Goal: Find specific page/section: Find specific page/section

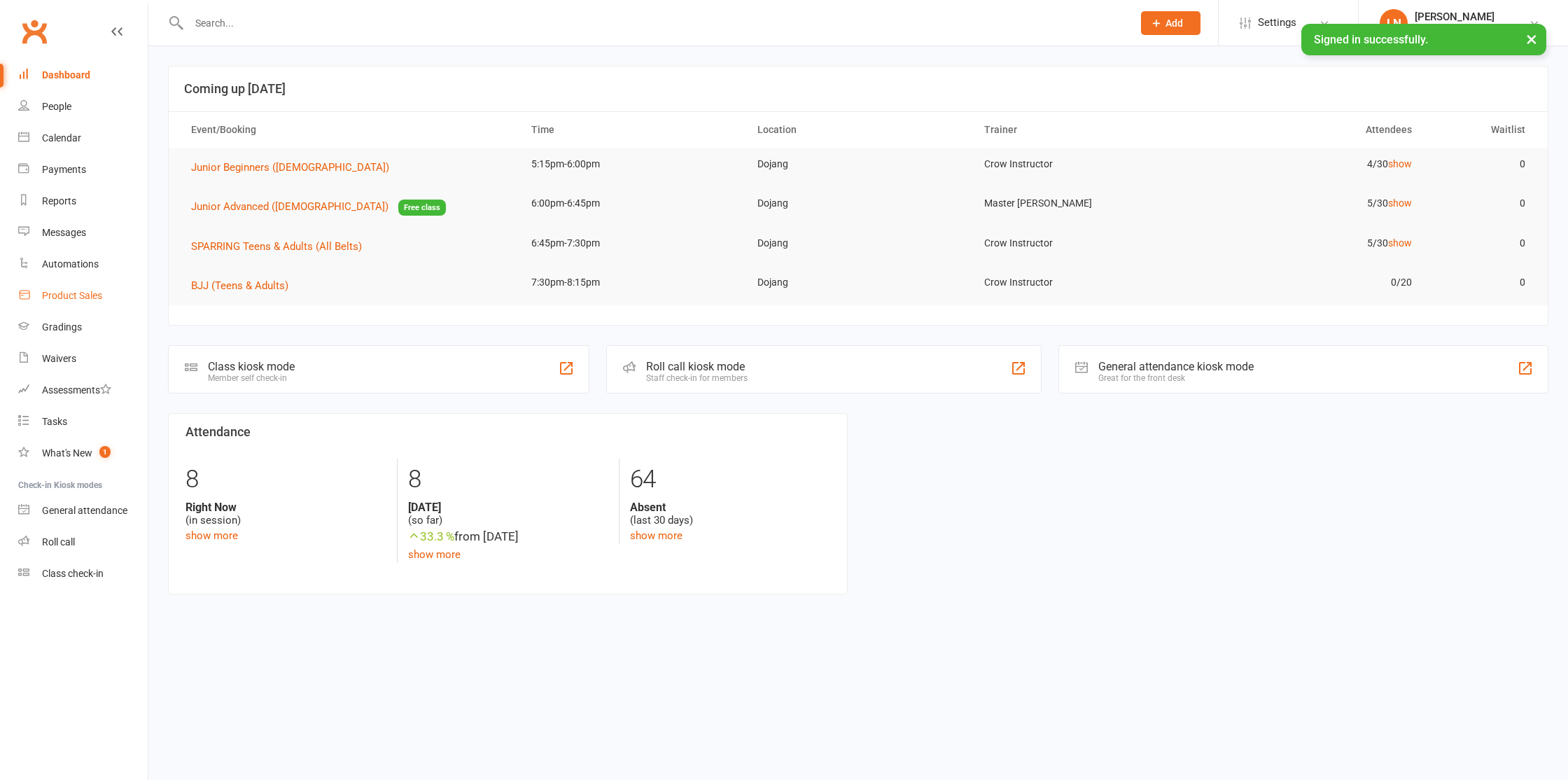
click at [86, 294] on div "Product Sales" at bounding box center [72, 295] width 60 height 11
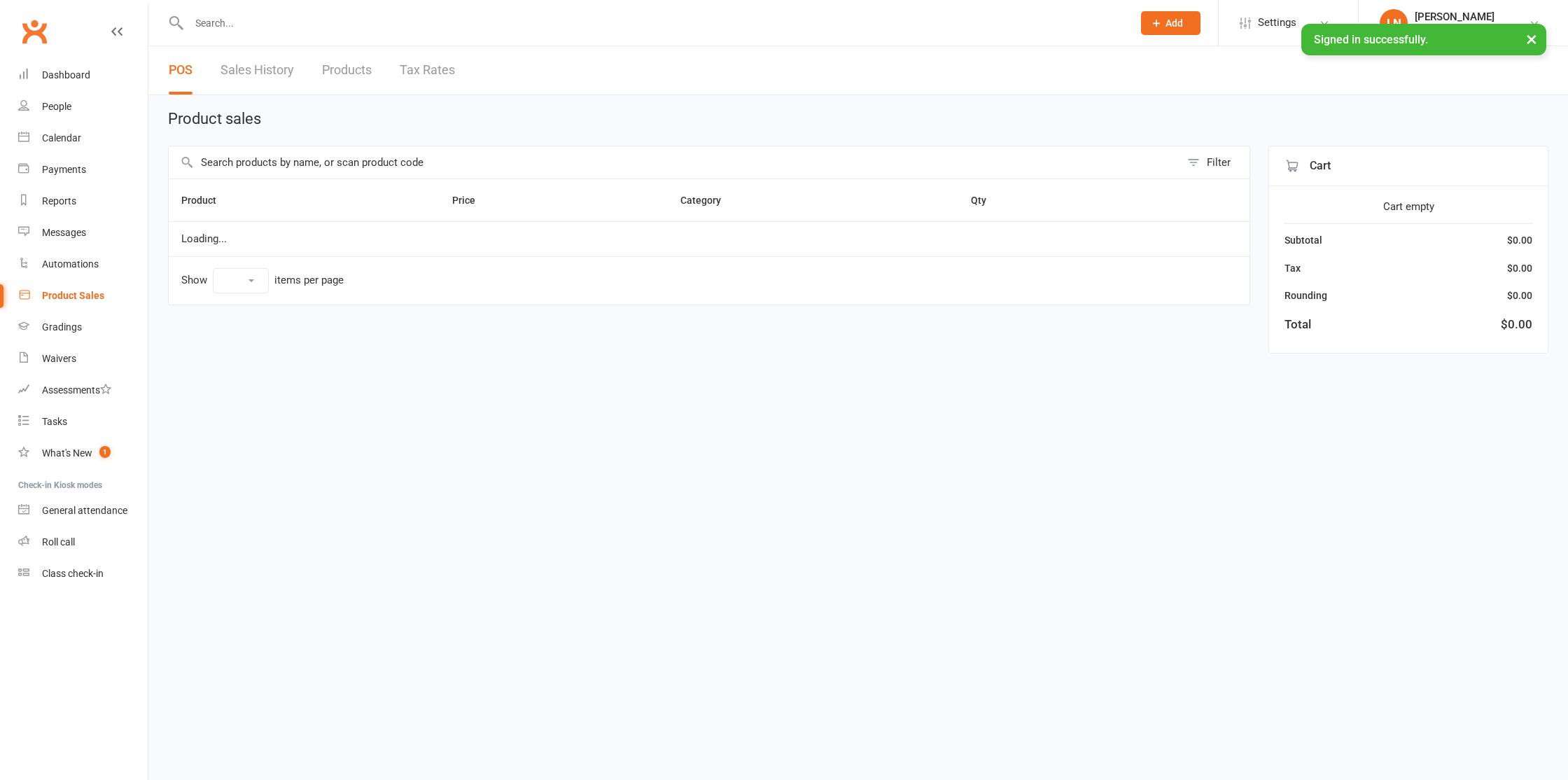
select select "10"
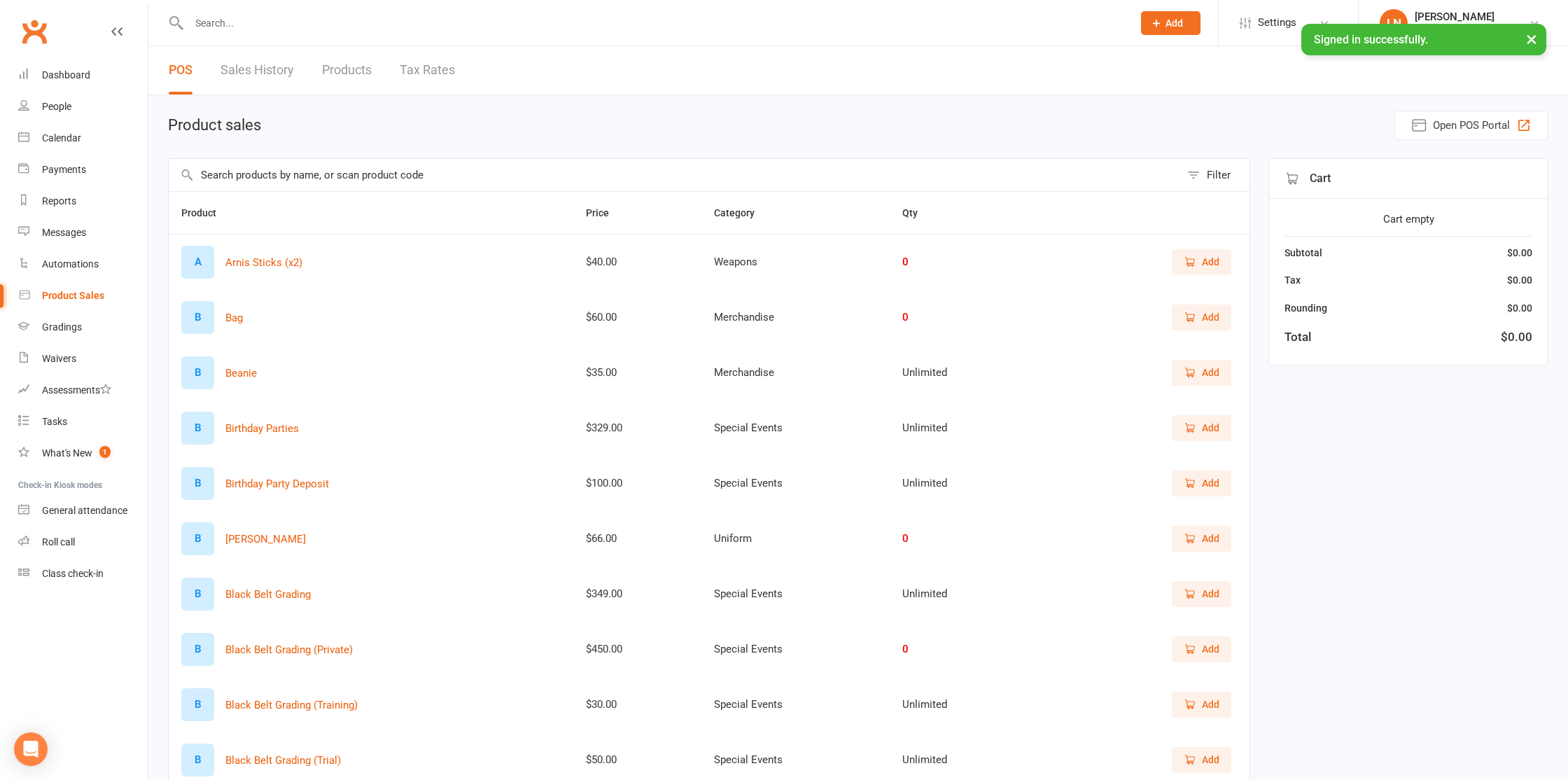
click at [273, 162] on input "text" at bounding box center [674, 175] width 1012 height 32
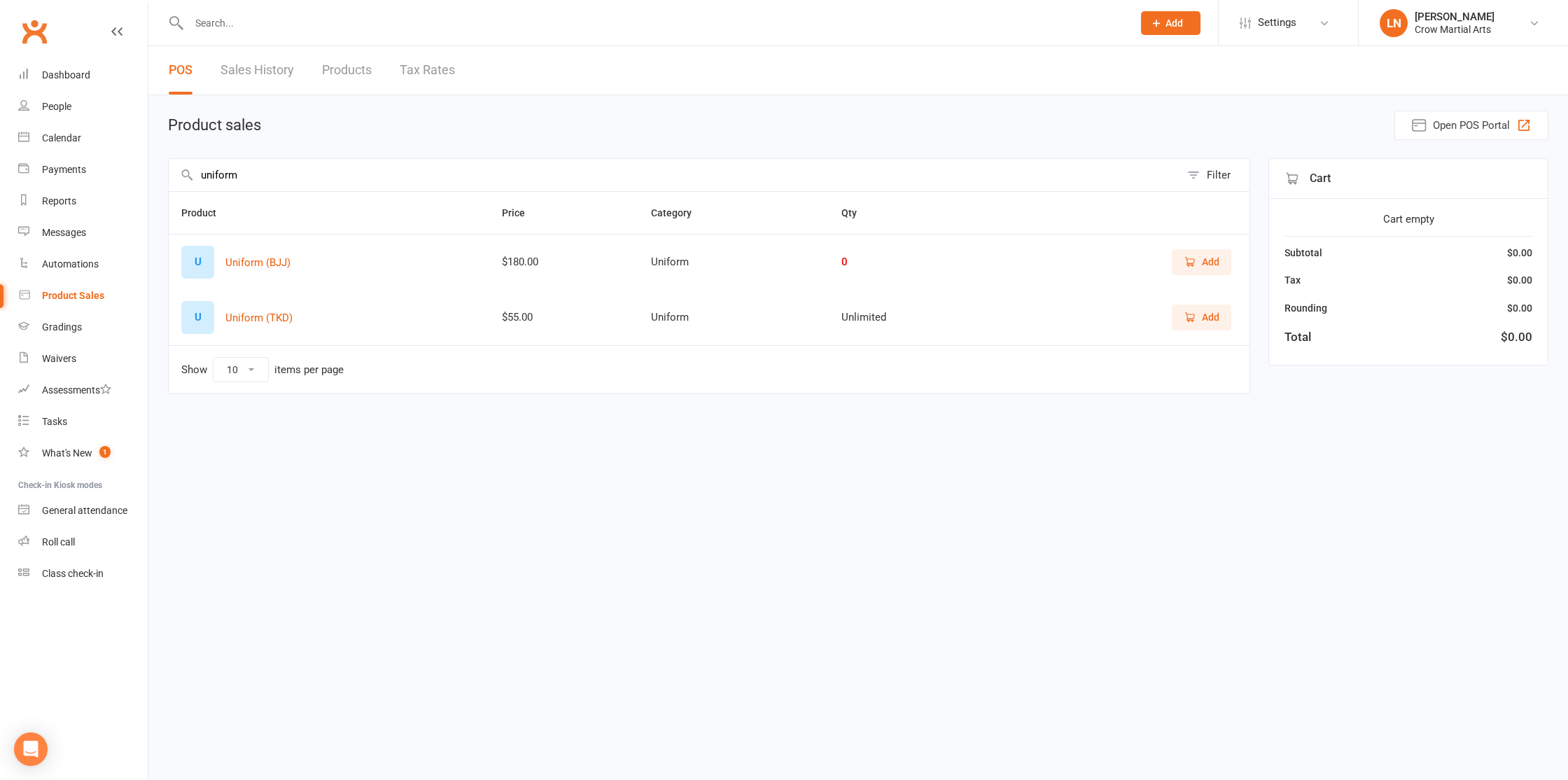
type input "uniform"
click at [409, 145] on main "Product sales Open POS Portal uniform Filter Product Price Category Qty U Unifo…" at bounding box center [858, 262] width 1381 height 303
click at [375, 14] on input "text" at bounding box center [653, 23] width 938 height 20
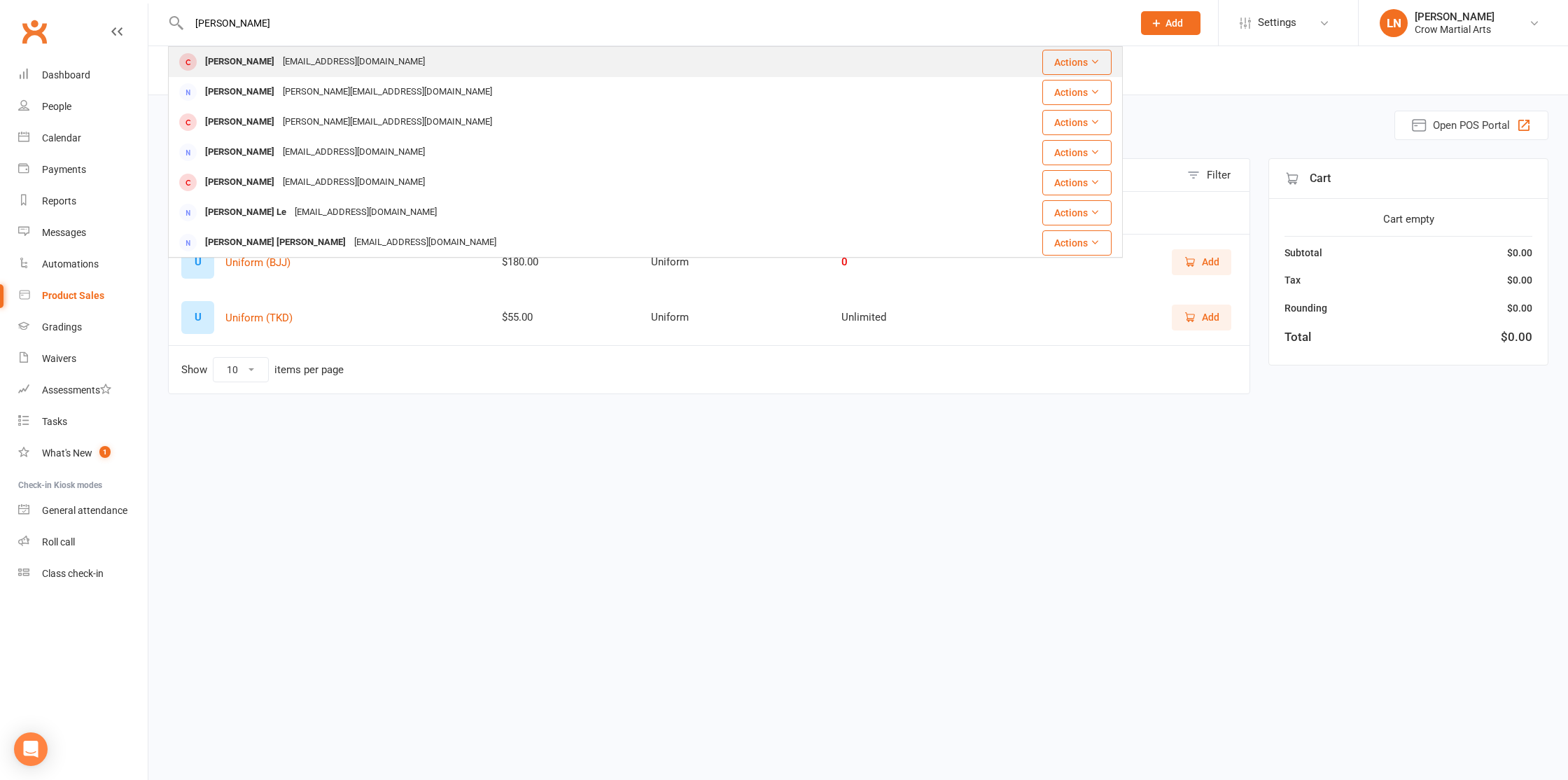
type input "[PERSON_NAME]"
click at [279, 63] on div "[EMAIL_ADDRESS][DOMAIN_NAME]" at bounding box center [354, 62] width 151 height 20
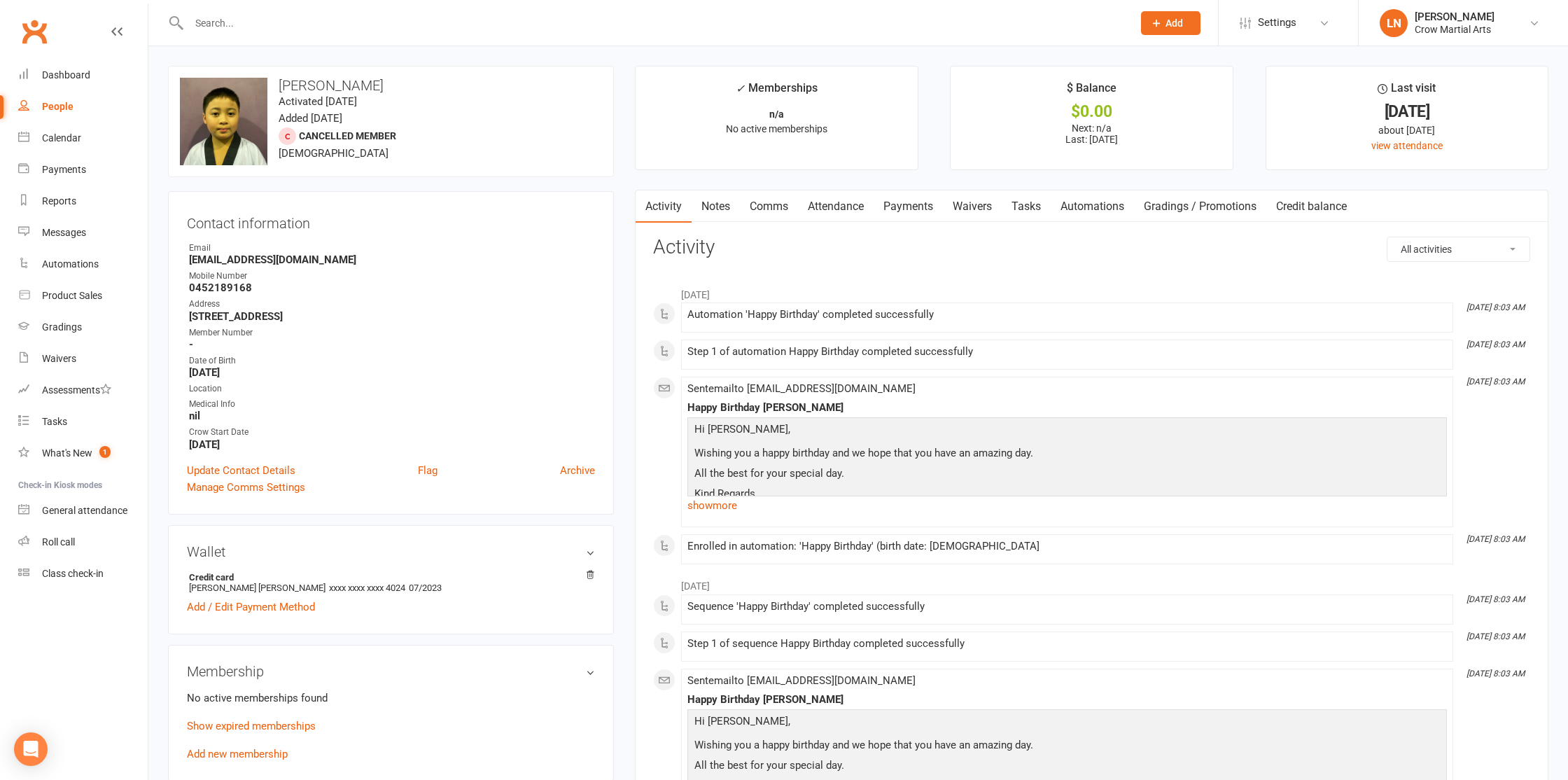
click at [419, 14] on input "text" at bounding box center [653, 23] width 938 height 20
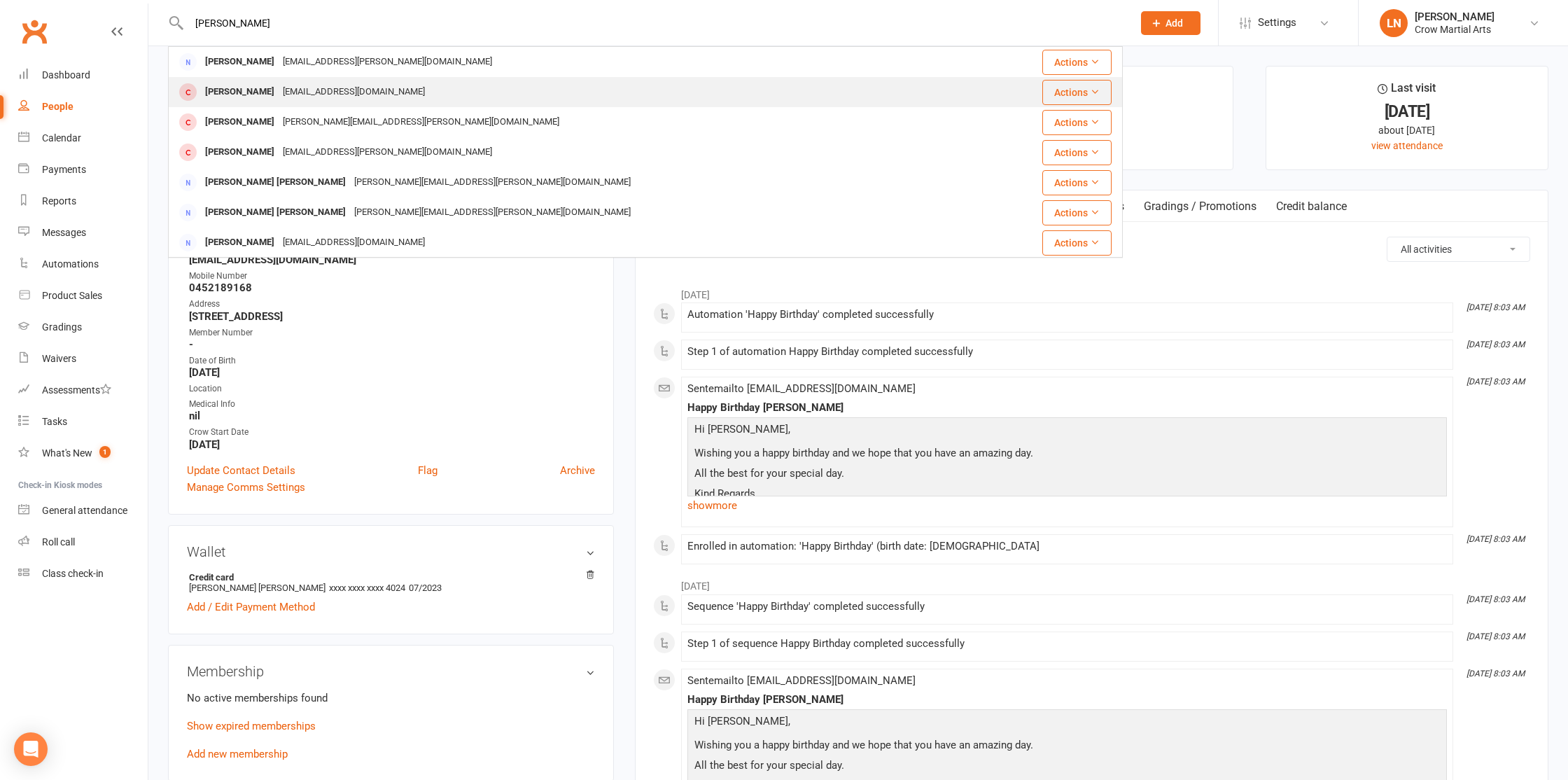
type input "[PERSON_NAME]"
click at [316, 89] on div "[EMAIL_ADDRESS][DOMAIN_NAME]" at bounding box center [354, 92] width 151 height 20
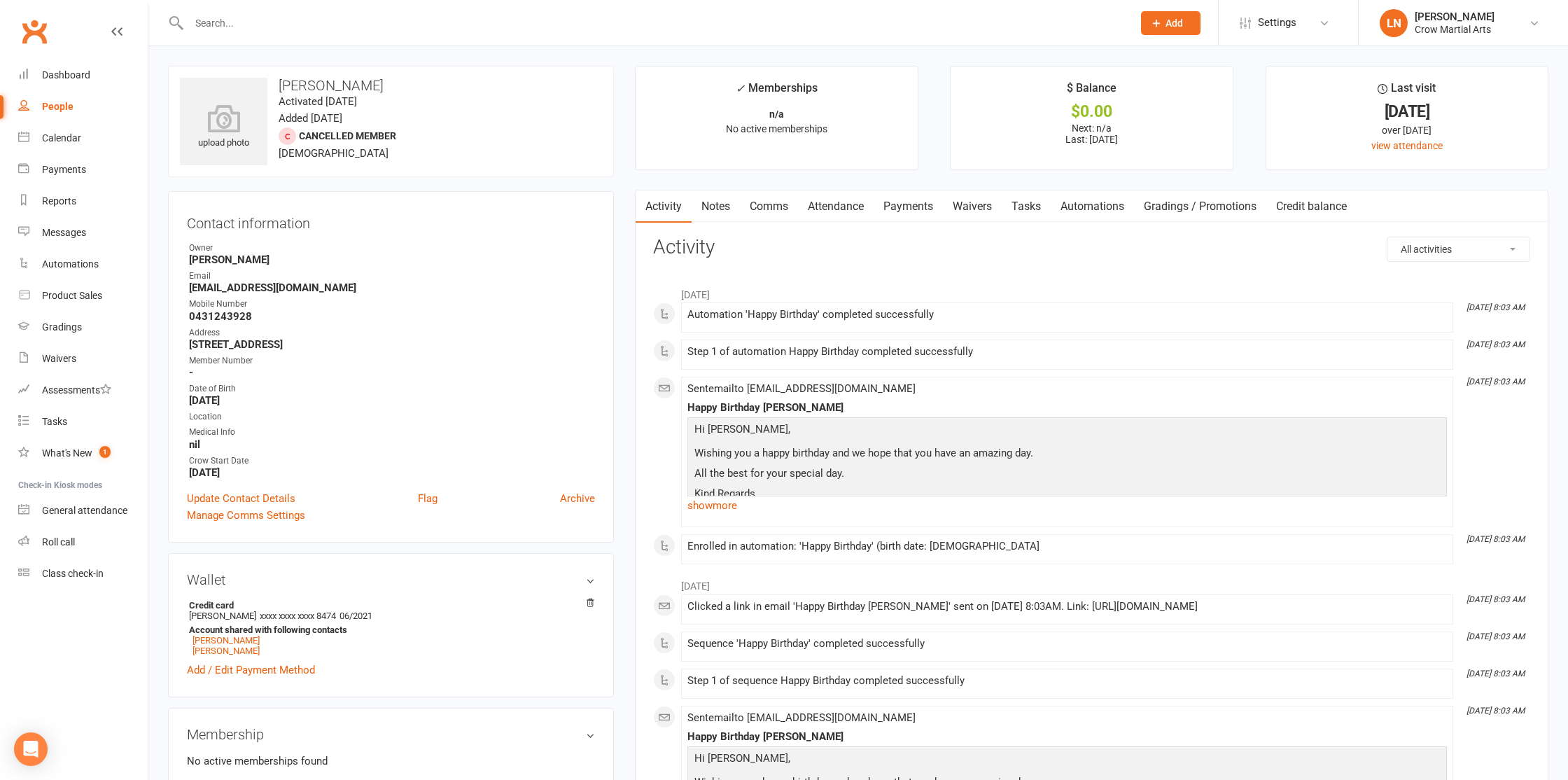
click at [349, 24] on input "text" at bounding box center [653, 23] width 938 height 20
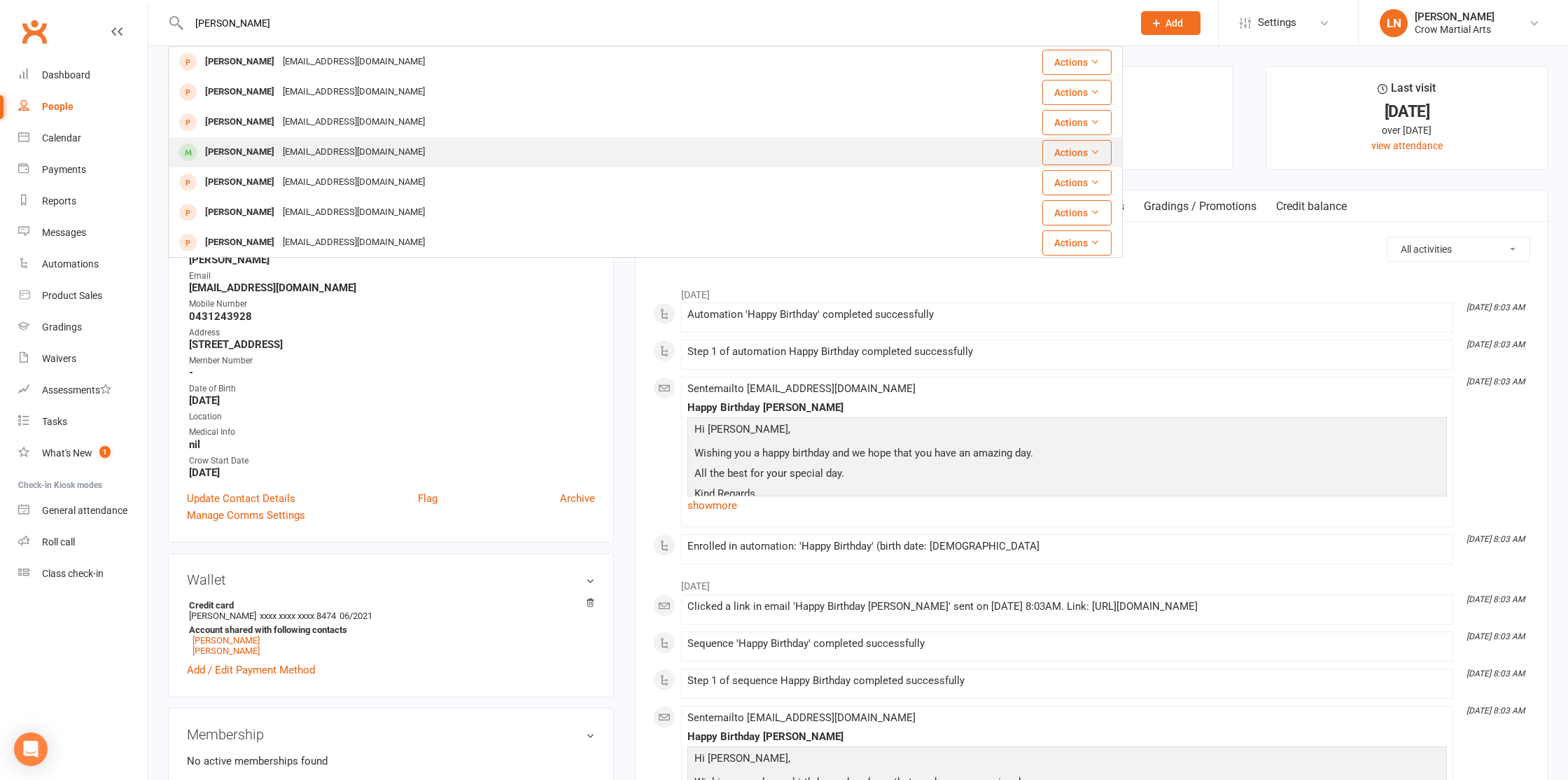
type input "[PERSON_NAME]"
click at [236, 145] on div "[PERSON_NAME]" at bounding box center [239, 152] width 78 height 20
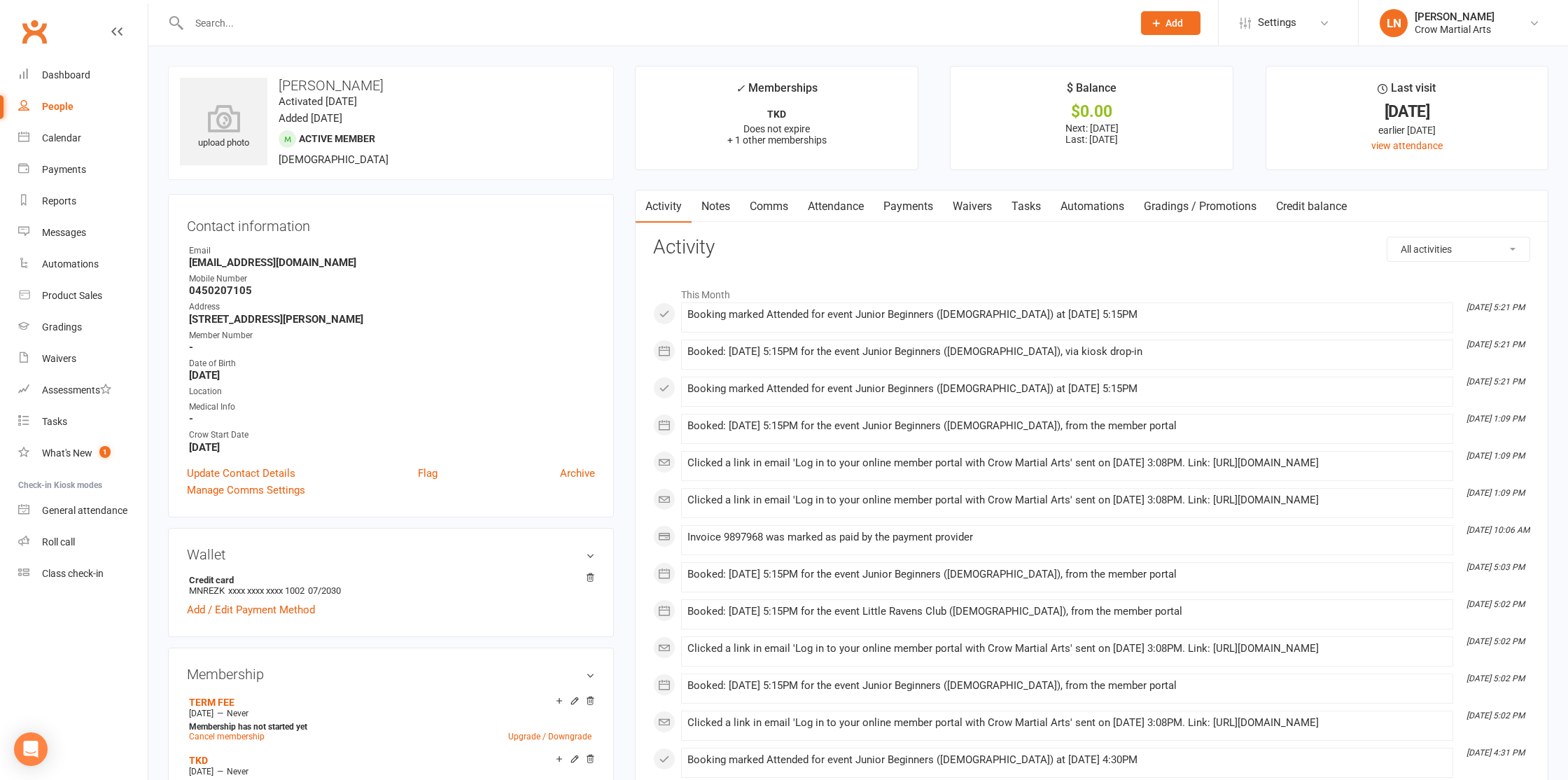
click at [254, 20] on input "text" at bounding box center [653, 23] width 938 height 20
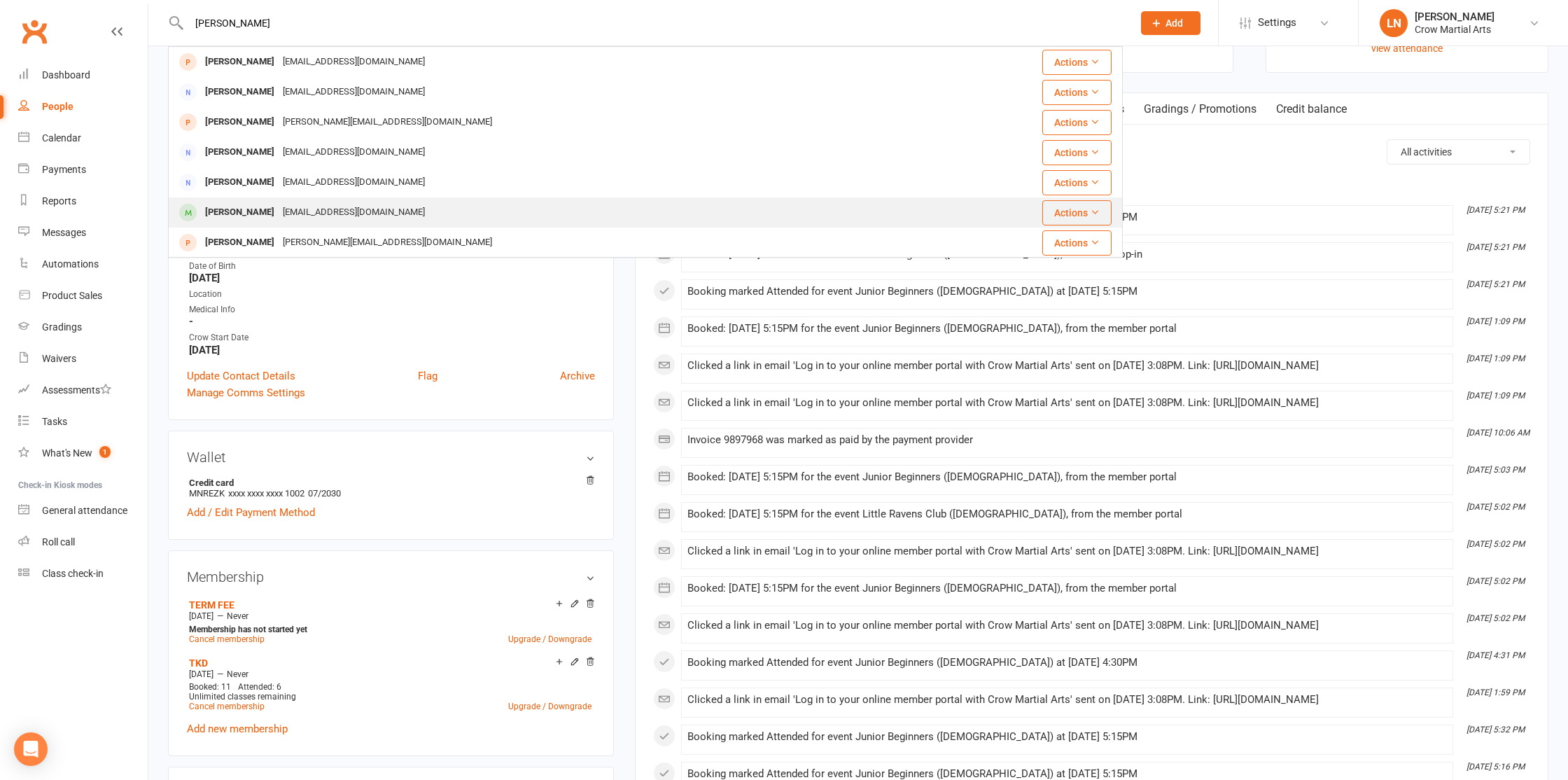
scroll to position [3, 0]
type input "[PERSON_NAME]"
click at [237, 214] on div "[PERSON_NAME]" at bounding box center [239, 209] width 78 height 20
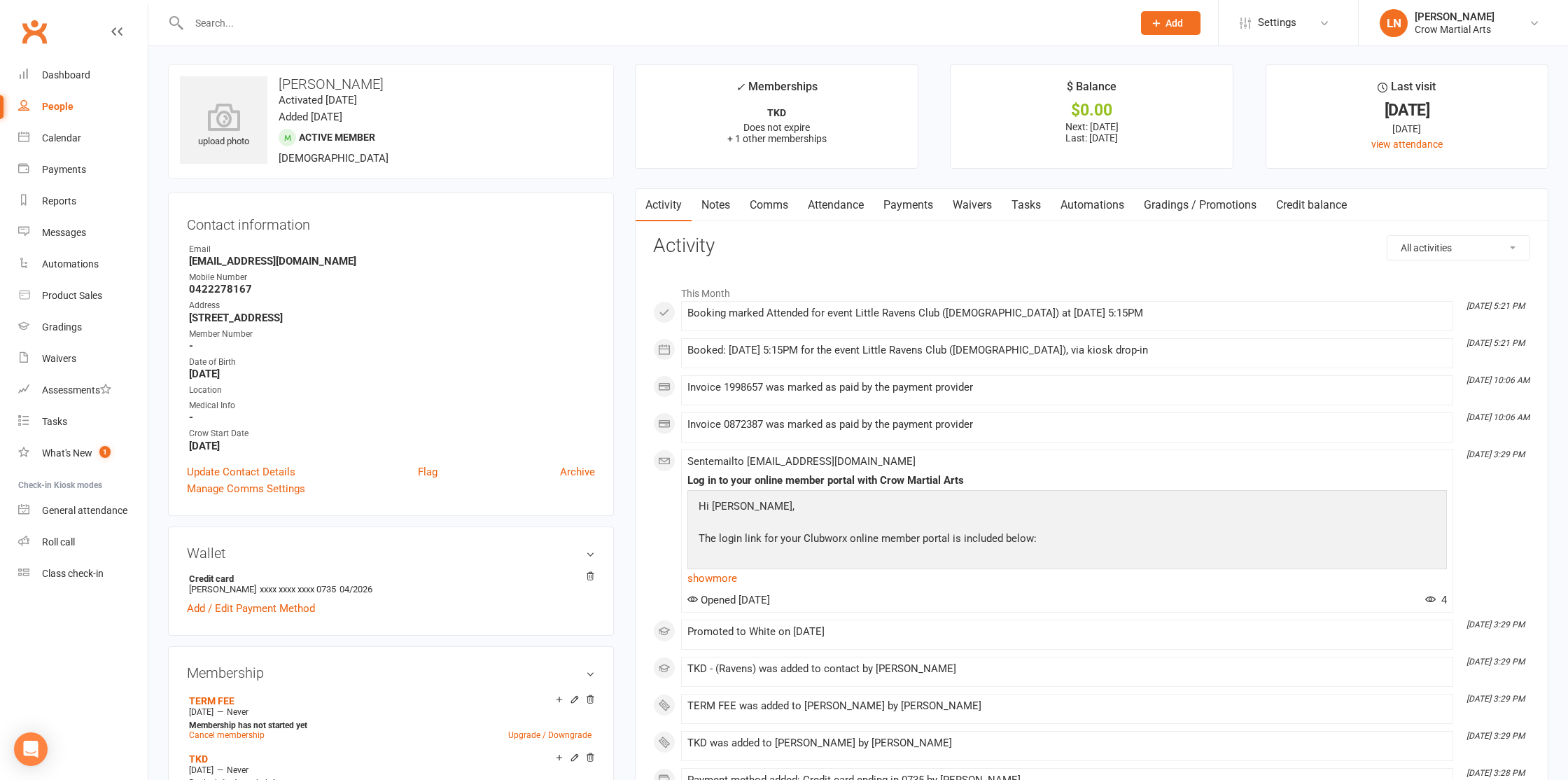
scroll to position [2, 0]
